Goal: Task Accomplishment & Management: Manage account settings

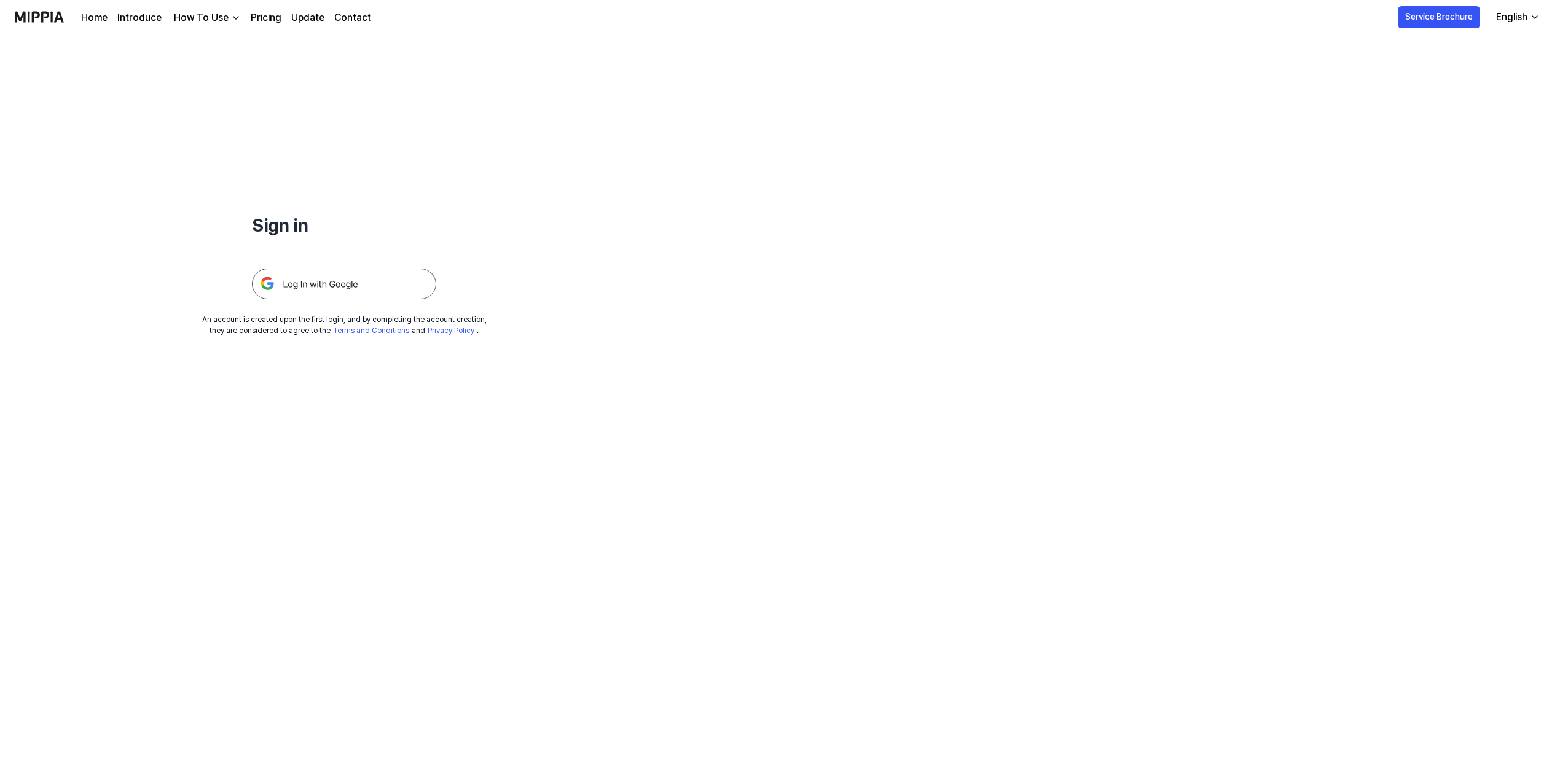
click at [292, 282] on img at bounding box center [344, 284] width 184 height 31
